Goal: Find specific page/section: Find specific page/section

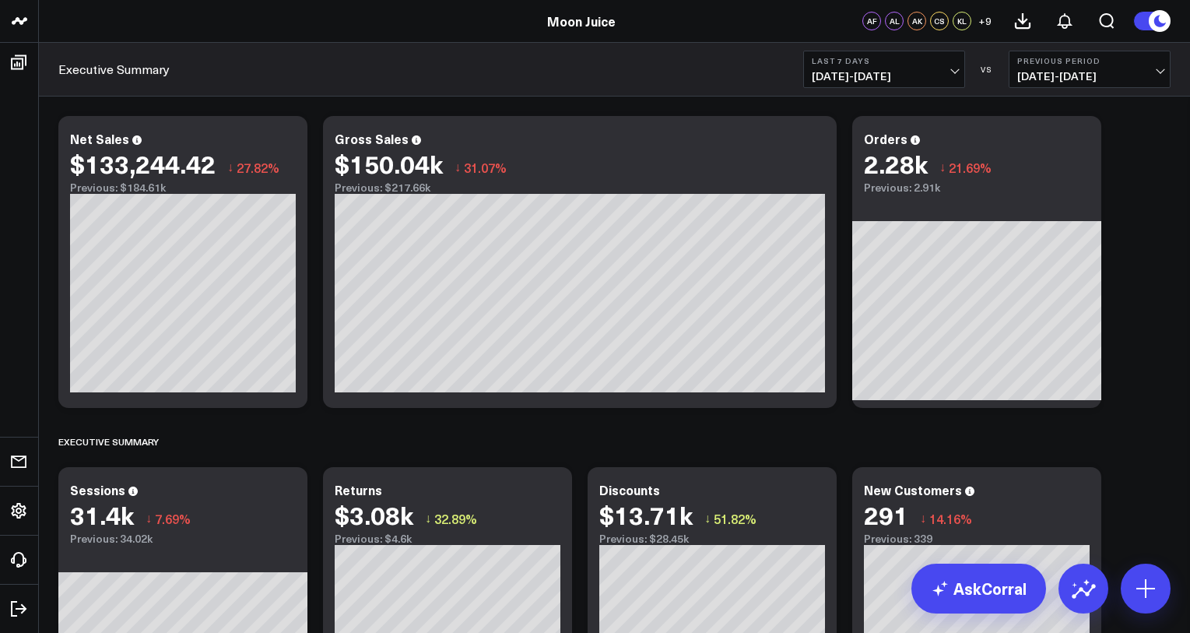
click at [287, 74] on div "Executive Summary Last 7 Days [DATE] - [DATE] VS Previous Period [DATE] - [DATE]" at bounding box center [614, 70] width 1151 height 54
click at [138, 68] on link "Executive Summary" at bounding box center [113, 69] width 111 height 17
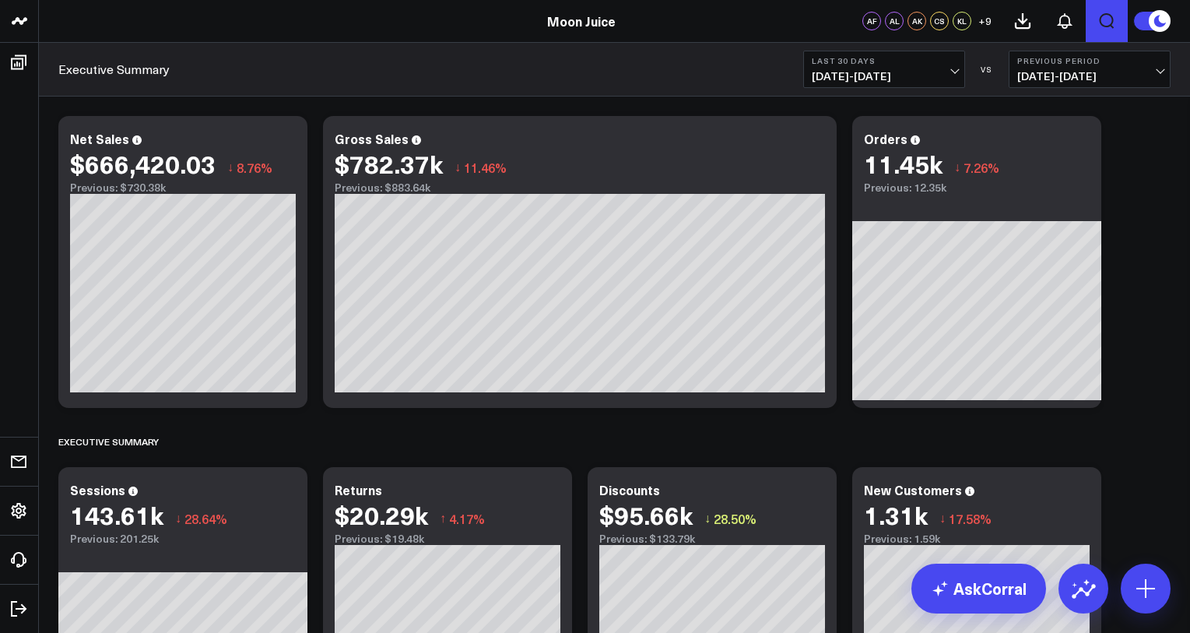
click at [1101, 21] on icon "Open search" at bounding box center [1106, 21] width 19 height 19
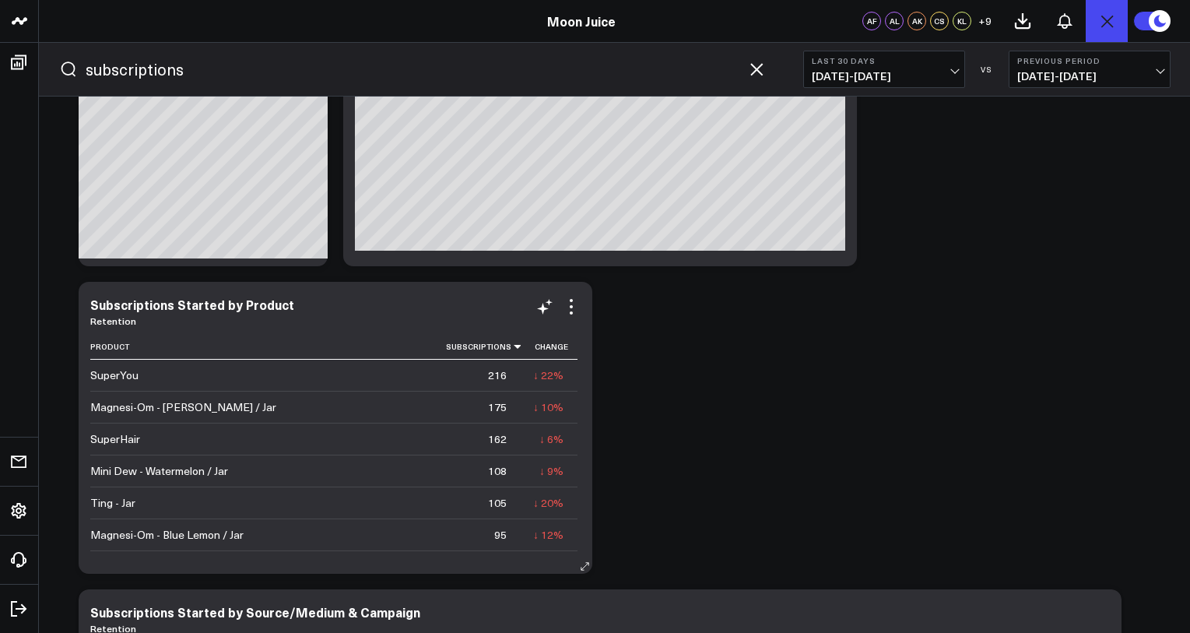
scroll to position [163, 0]
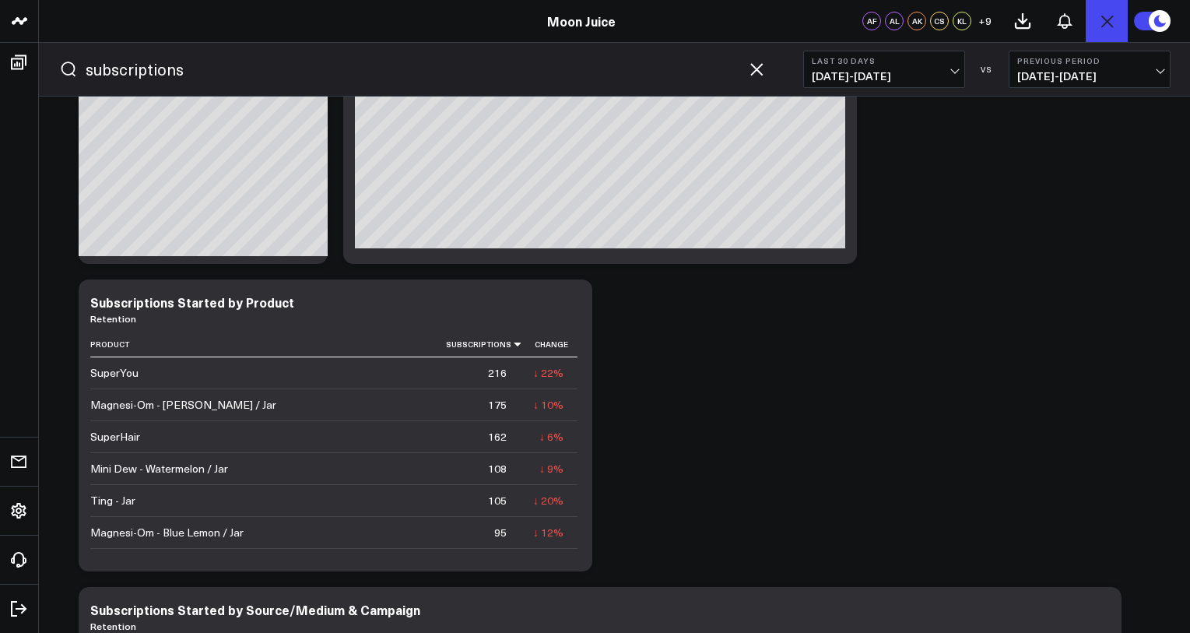
type input "subscriptions"
click at [918, 73] on span "07/20/25 - 08/18/25" at bounding box center [884, 76] width 145 height 12
click at [891, 92] on link "Yesterday" at bounding box center [884, 103] width 160 height 30
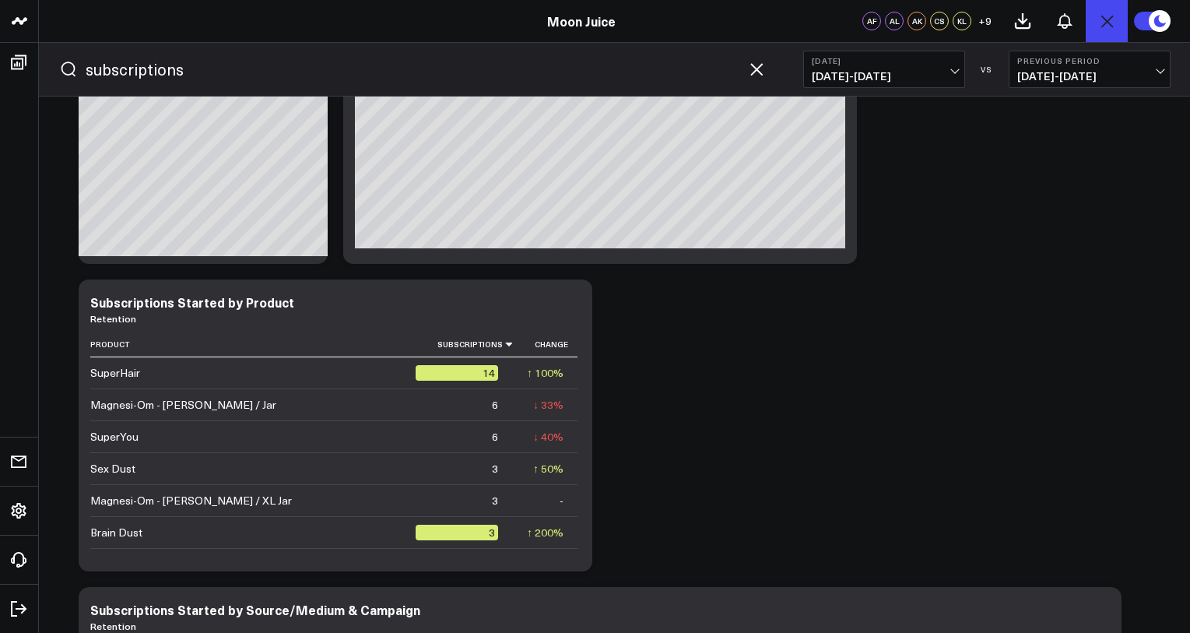
click at [872, 72] on span "08/18/25 - 08/18/25" at bounding box center [884, 76] width 145 height 12
click at [758, 72] on icon "button" at bounding box center [756, 69] width 19 height 19
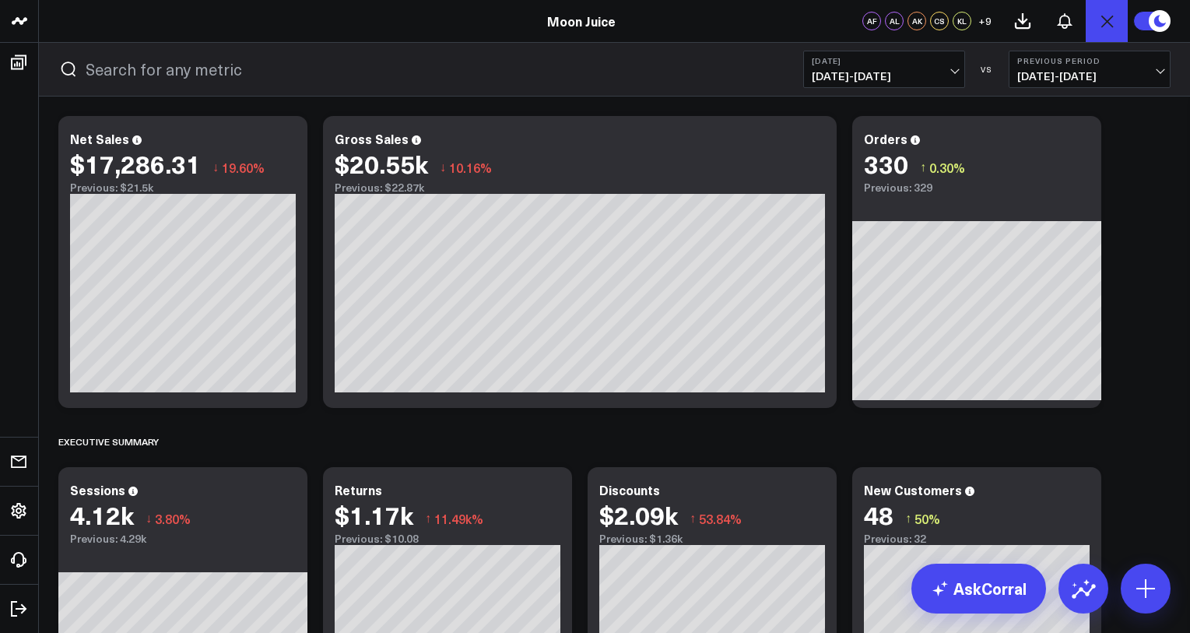
click at [932, 65] on b "Yesterday" at bounding box center [884, 60] width 145 height 9
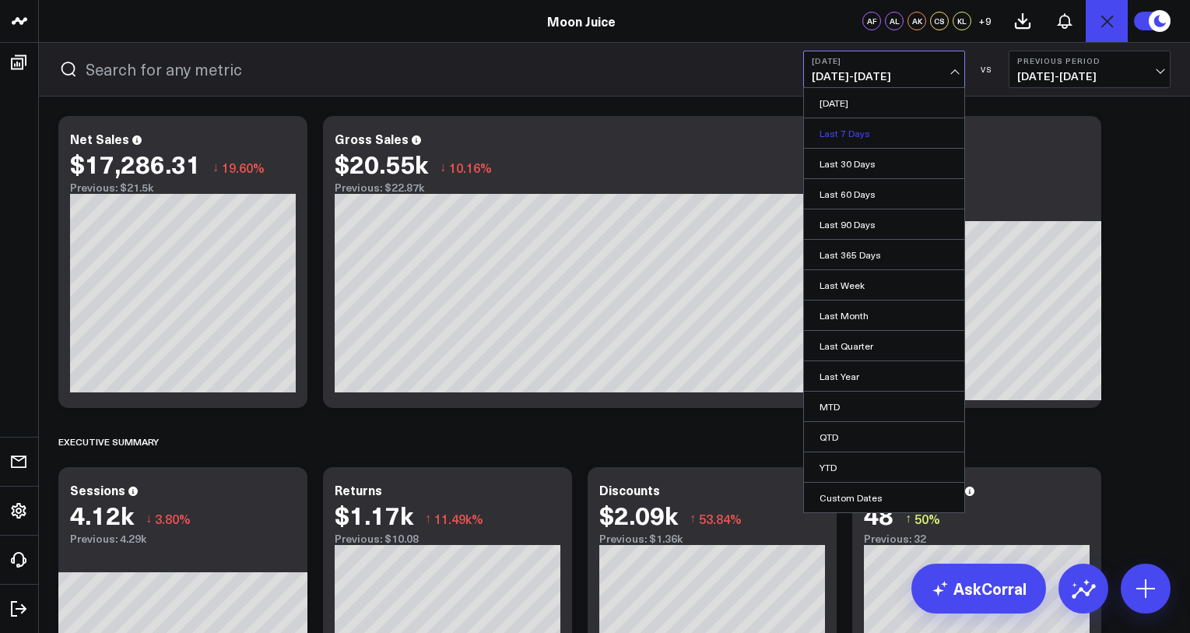
click at [902, 141] on link "Last 7 Days" at bounding box center [884, 133] width 160 height 30
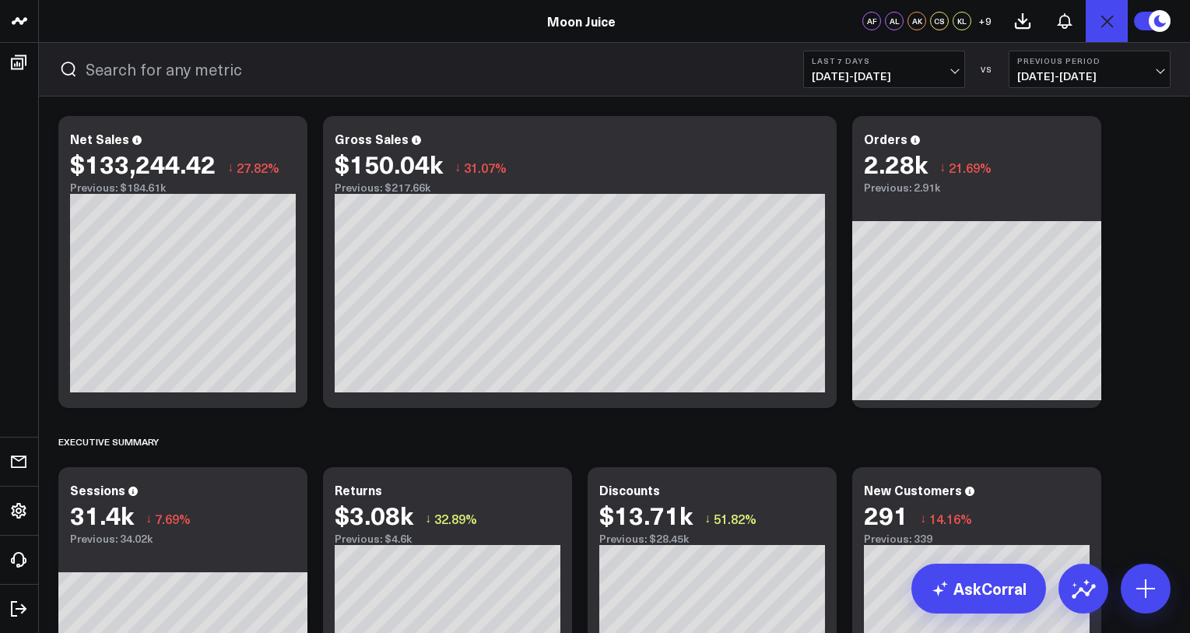
click at [413, 62] on input "text" at bounding box center [426, 69] width 680 height 23
type input "subscriptions"
click at [59, 60] on button "submit" at bounding box center [68, 69] width 19 height 19
